Goal: Task Accomplishment & Management: Use online tool/utility

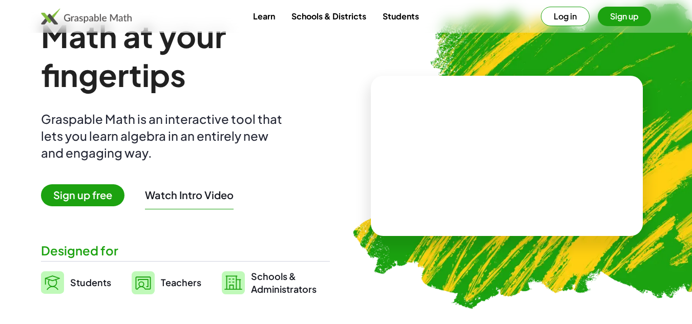
scroll to position [40, 0]
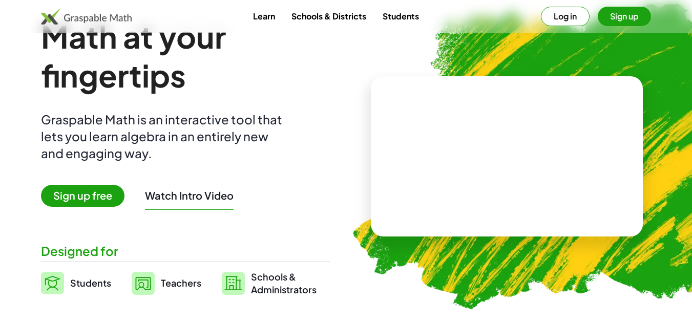
click at [110, 194] on span "Sign up free" at bounding box center [82, 196] width 83 height 22
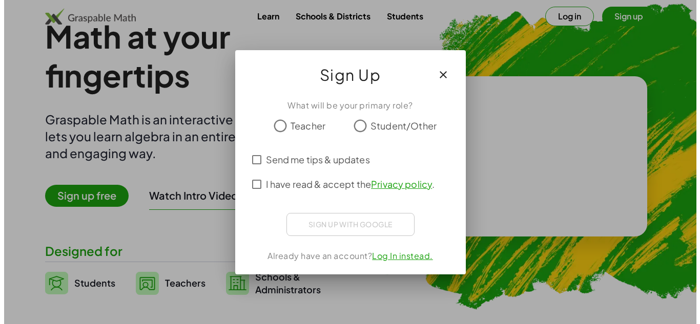
scroll to position [0, 0]
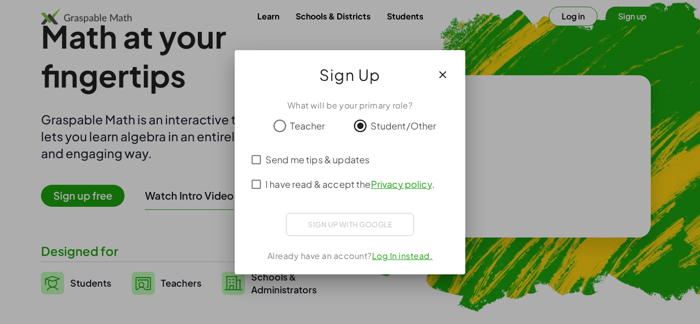
click at [349, 155] on span "Send me tips & updates" at bounding box center [317, 160] width 104 height 14
click at [320, 181] on span "I have read & accept the Privacy policy ." at bounding box center [349, 184] width 169 height 14
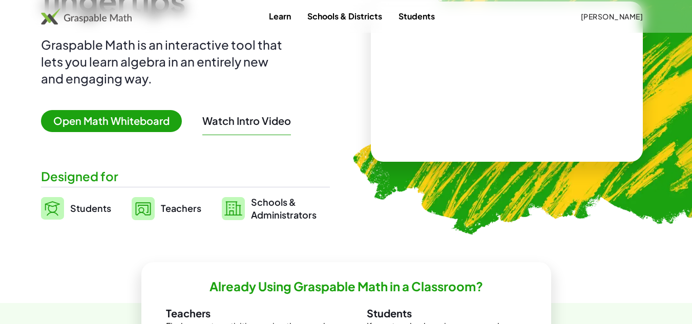
scroll to position [114, 0]
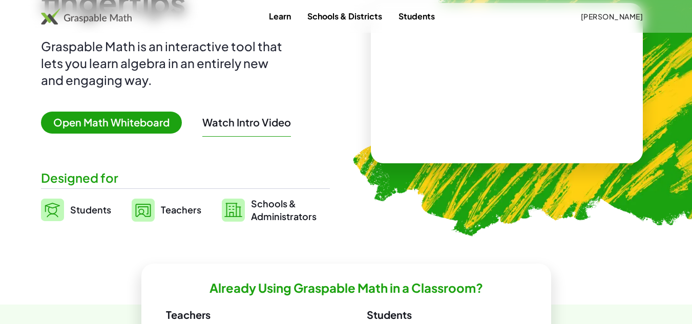
click at [167, 113] on span "Open Math Whiteboard" at bounding box center [111, 123] width 141 height 22
click at [149, 121] on span "Open Math Whiteboard" at bounding box center [111, 123] width 141 height 22
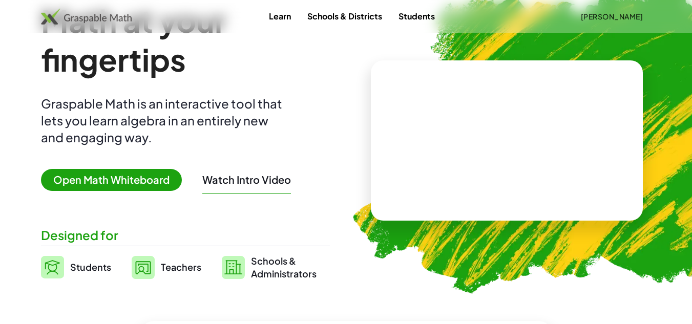
scroll to position [56, 0]
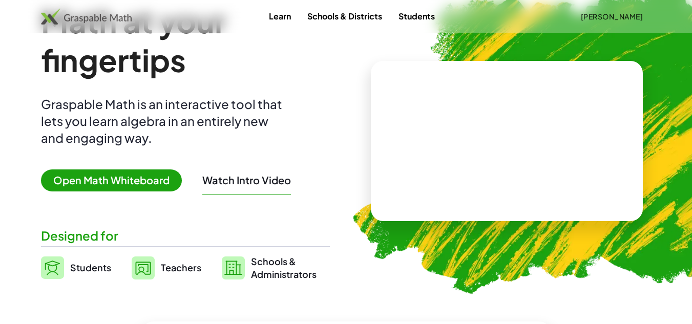
click at [122, 180] on span "Open Math Whiteboard" at bounding box center [111, 181] width 141 height 22
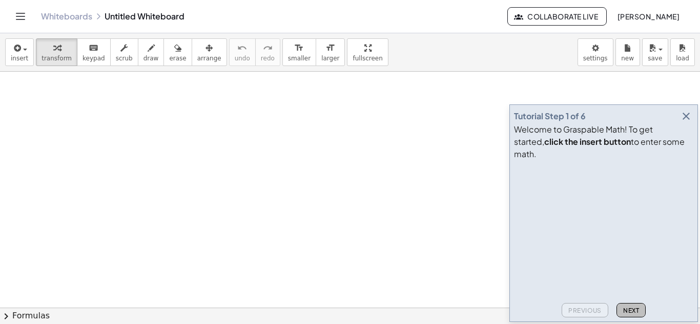
click at [631, 306] on button "Next" at bounding box center [630, 310] width 29 height 14
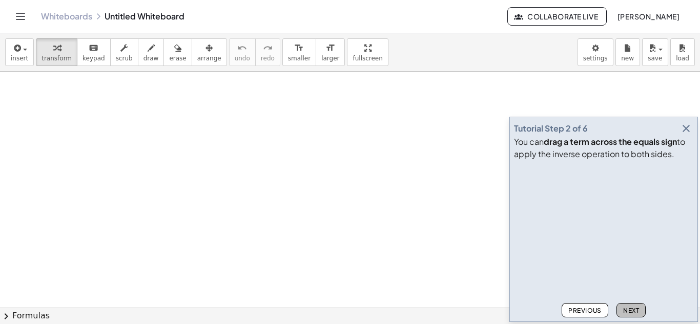
click at [628, 309] on span "Next" at bounding box center [631, 311] width 16 height 8
click at [635, 308] on span "Next" at bounding box center [631, 311] width 16 height 8
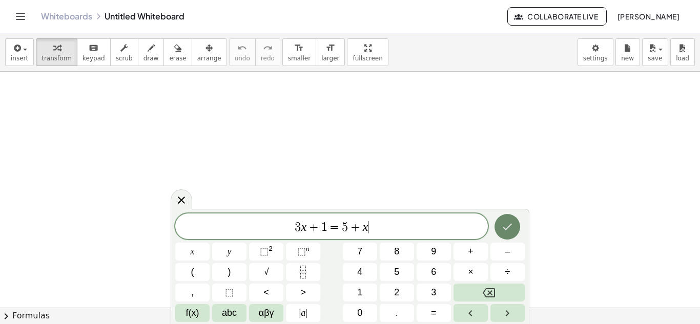
click at [513, 232] on icon "Done" at bounding box center [507, 227] width 12 height 12
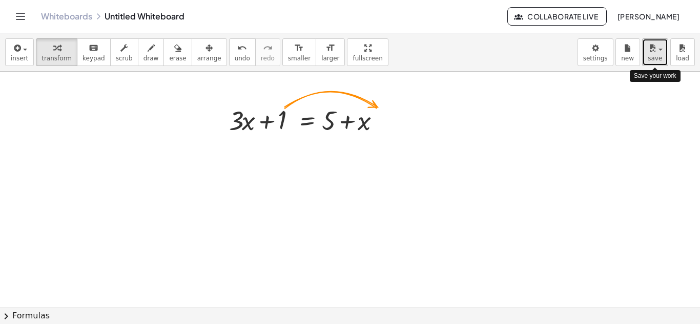
click at [650, 49] on icon "button" at bounding box center [651, 48] width 9 height 12
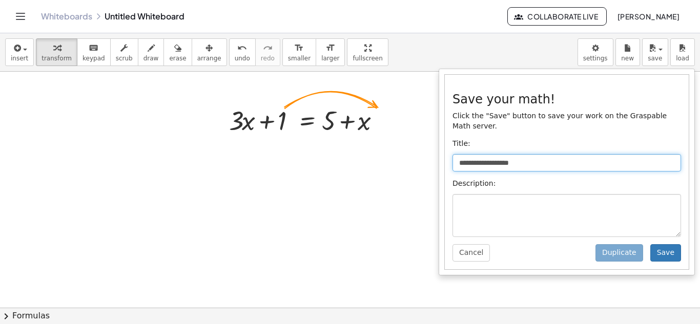
click at [550, 156] on input "**********" at bounding box center [566, 162] width 228 height 17
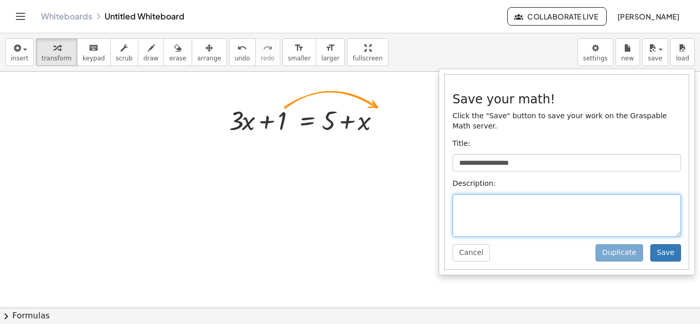
click at [536, 194] on textarea at bounding box center [566, 215] width 228 height 43
type textarea "********"
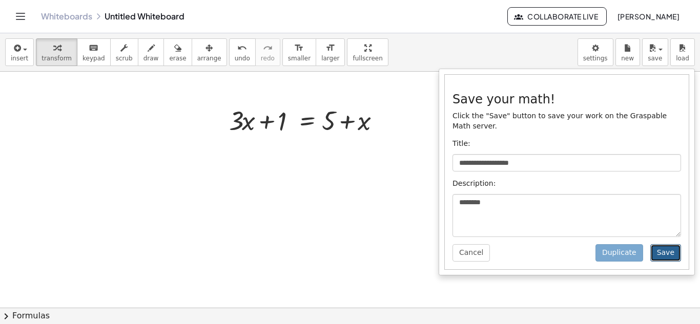
click at [657, 245] on button "Save" at bounding box center [665, 252] width 31 height 17
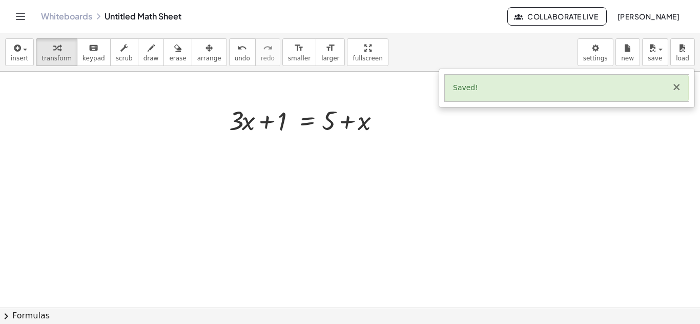
click at [677, 89] on button "×" at bounding box center [675, 87] width 9 height 11
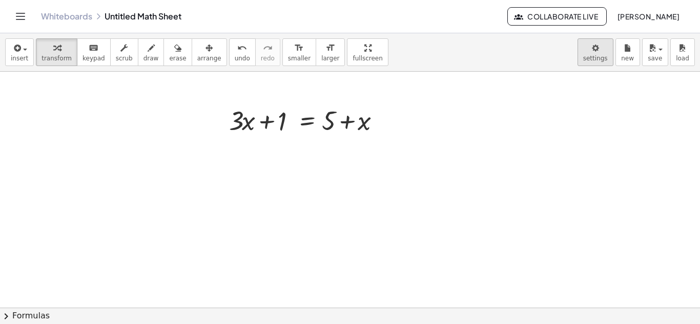
drag, startPoint x: 561, startPoint y: 57, endPoint x: 583, endPoint y: 54, distance: 22.2
click at [583, 54] on div "insert select one: Math Expression Function Text Youtube Video Graphing Geometr…" at bounding box center [350, 52] width 700 height 38
click at [583, 54] on body "Graspable Math Activities Whiteboards Classes Account v1.30.1 | Privacy policy …" at bounding box center [350, 162] width 700 height 324
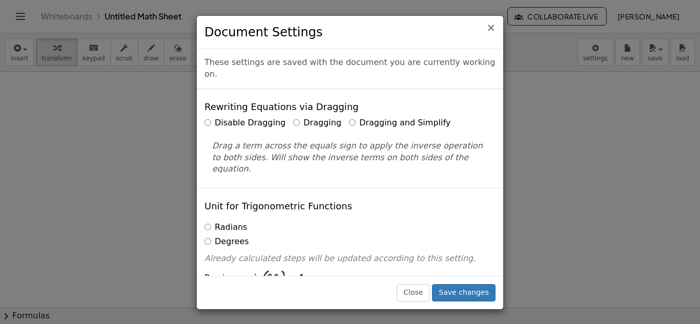
click at [489, 29] on span "×" at bounding box center [490, 28] width 9 height 12
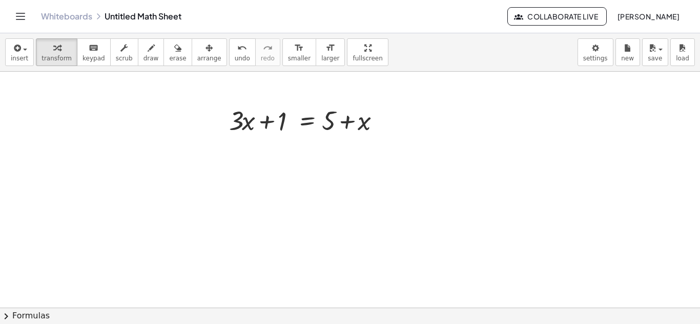
click at [20, 11] on icon "Toggle navigation" at bounding box center [20, 16] width 12 height 12
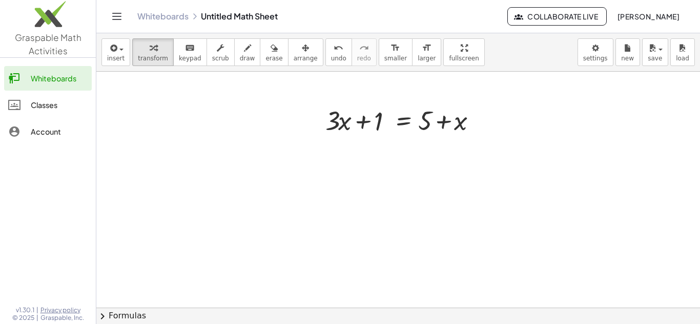
click at [20, 11] on img at bounding box center [48, 17] width 96 height 44
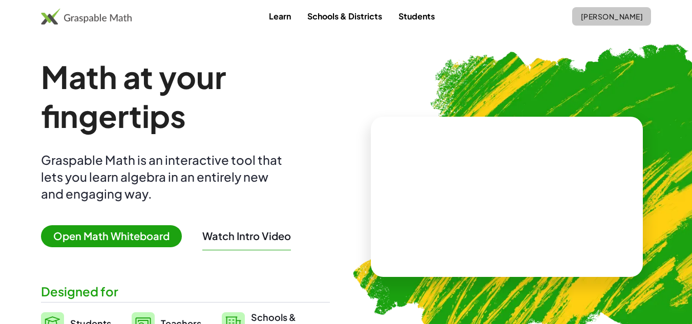
click at [605, 14] on span "[PERSON_NAME]" at bounding box center [611, 16] width 62 height 9
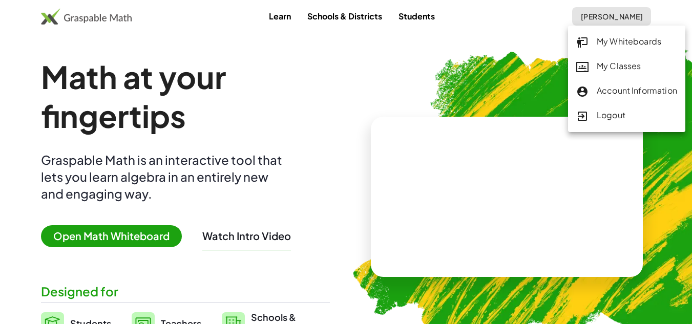
click at [624, 40] on div "My Whiteboards" at bounding box center [626, 41] width 101 height 13
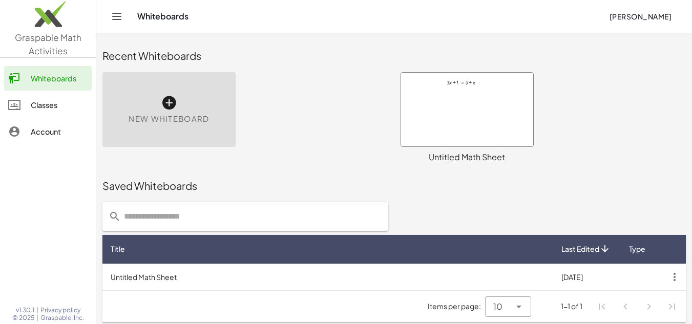
scroll to position [5, 0]
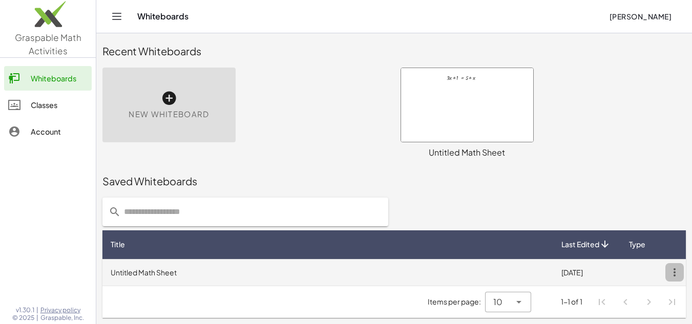
click at [670, 271] on icon "button" at bounding box center [674, 272] width 18 height 18
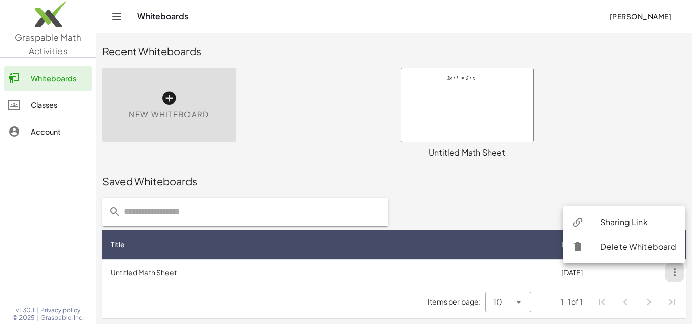
click at [640, 220] on div "Sharing Link" at bounding box center [638, 222] width 76 height 12
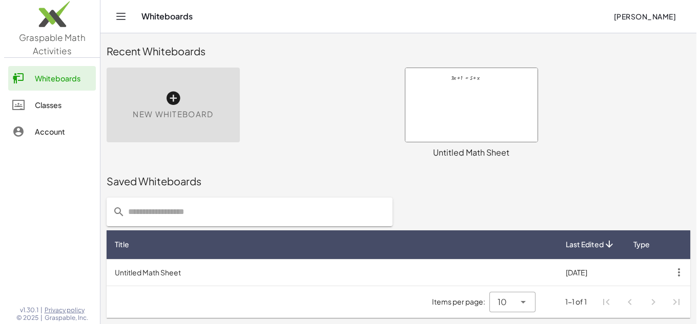
scroll to position [0, 0]
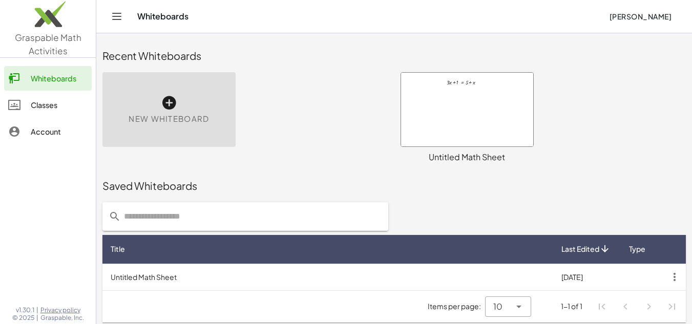
click at [462, 139] on div at bounding box center [467, 110] width 132 height 74
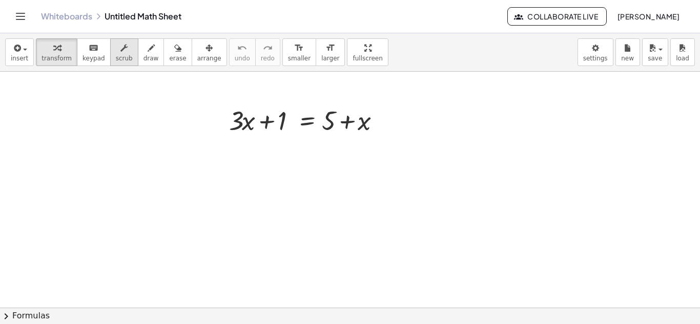
click at [116, 55] on span "scrub" at bounding box center [124, 58] width 17 height 7
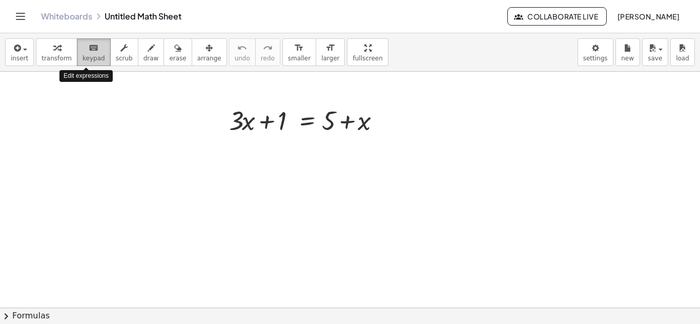
click at [93, 53] on div "keyboard" at bounding box center [93, 47] width 23 height 12
click at [556, 50] on div "insert select one: Math Expression Function Text Youtube Video Graphing Geometr…" at bounding box center [350, 52] width 700 height 38
